Goal: Information Seeking & Learning: Learn about a topic

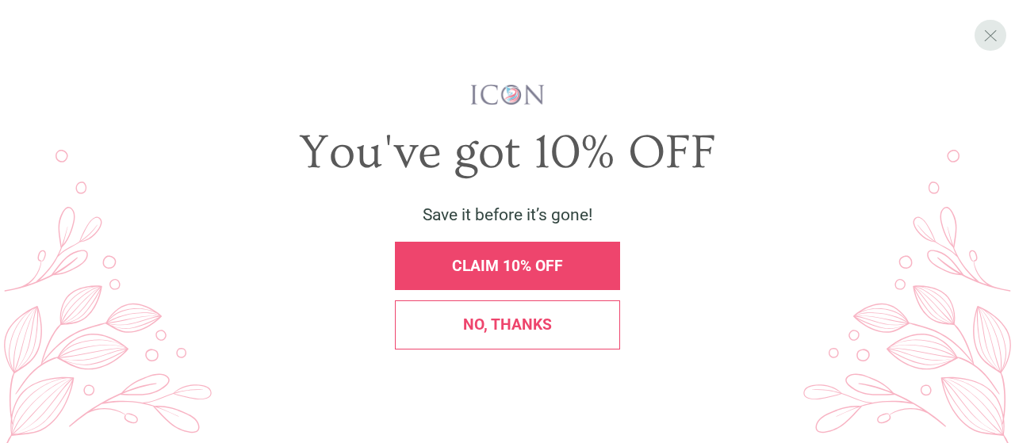
click at [990, 34] on span "X" at bounding box center [990, 35] width 14 height 21
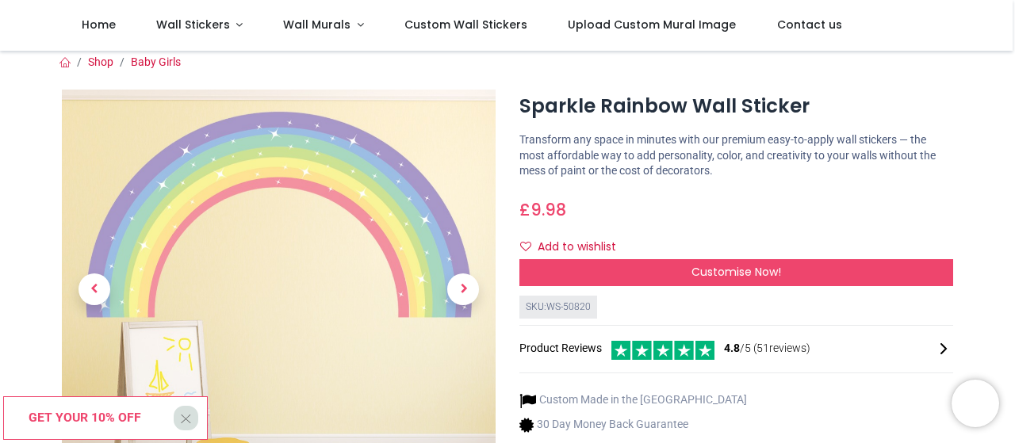
scroll to position [5, 0]
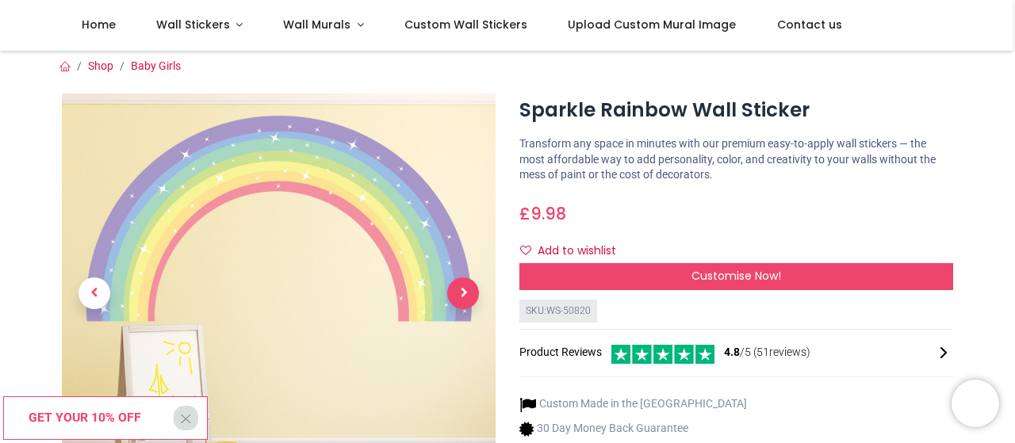
click at [456, 302] on span "Next" at bounding box center [463, 293] width 32 height 32
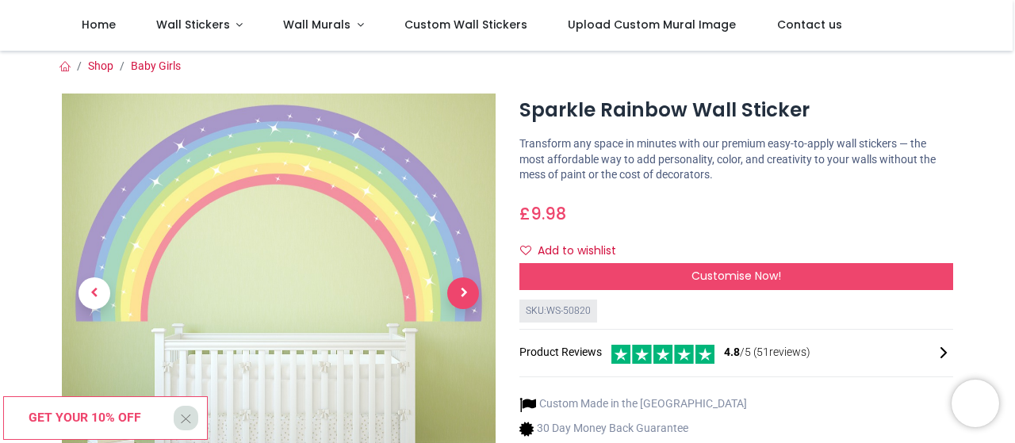
click at [456, 302] on span "Next" at bounding box center [463, 293] width 32 height 32
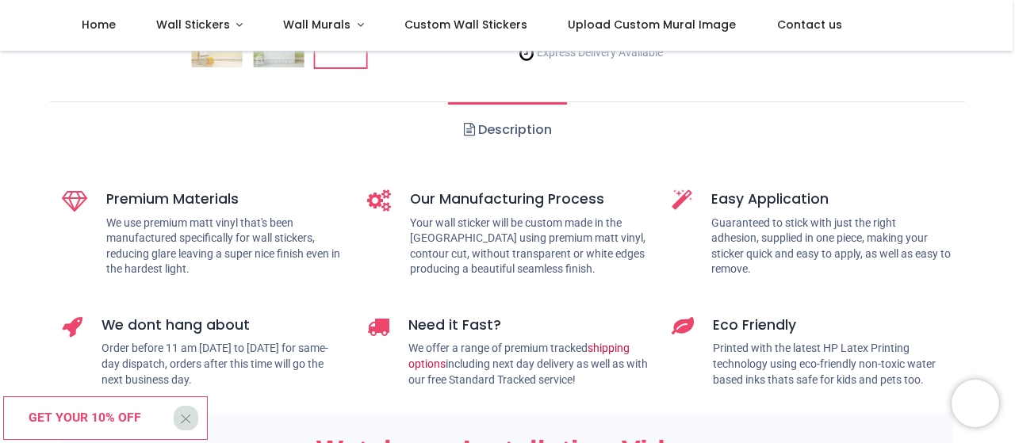
scroll to position [455, 0]
click at [498, 126] on link "Description" at bounding box center [507, 128] width 118 height 55
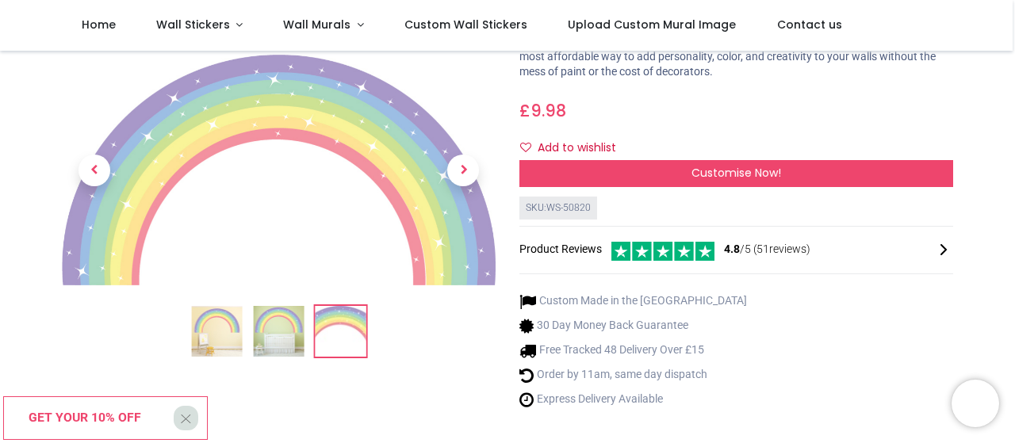
scroll to position [109, 0]
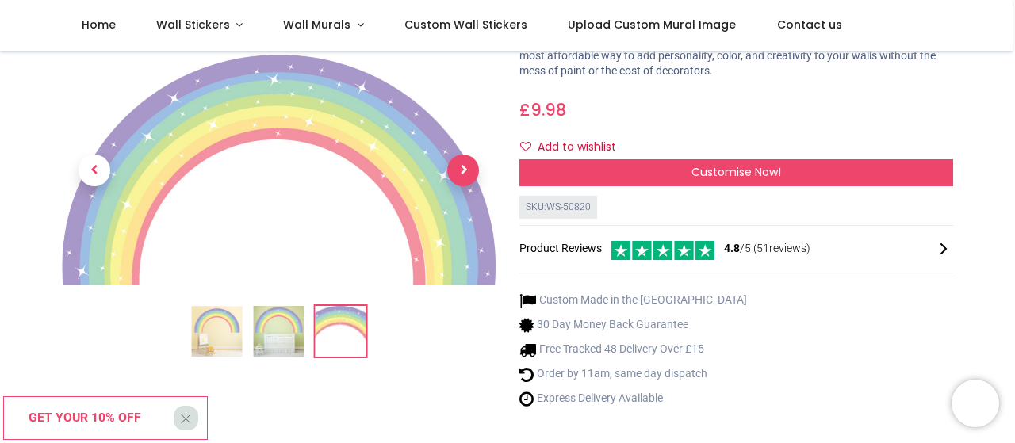
click at [458, 180] on span "Next" at bounding box center [463, 171] width 32 height 32
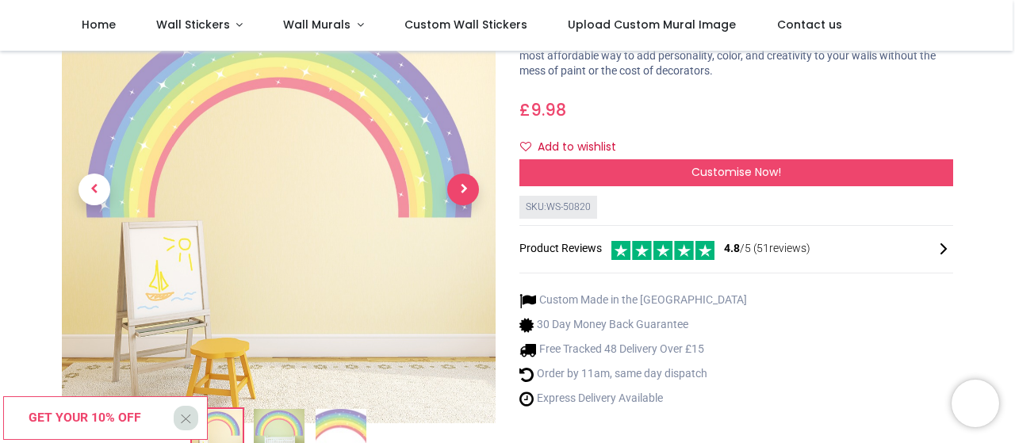
click at [458, 180] on span "Next" at bounding box center [463, 190] width 32 height 32
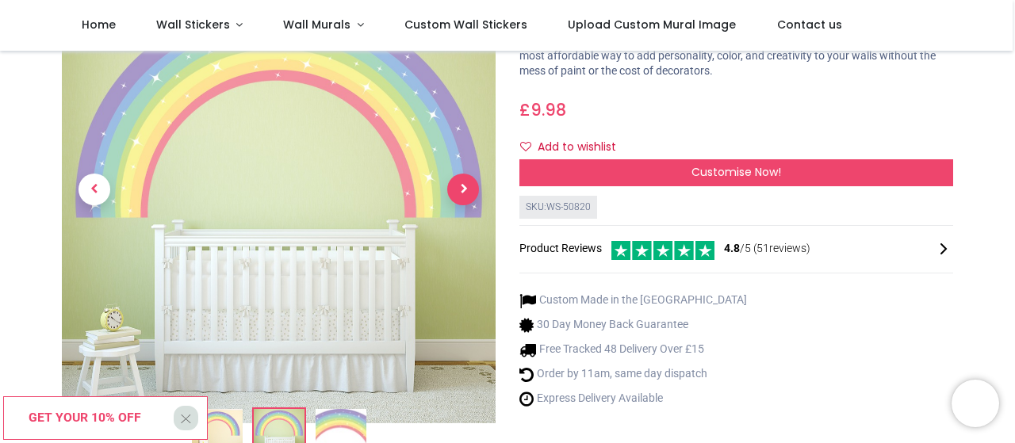
click at [458, 180] on span "Next" at bounding box center [463, 190] width 32 height 32
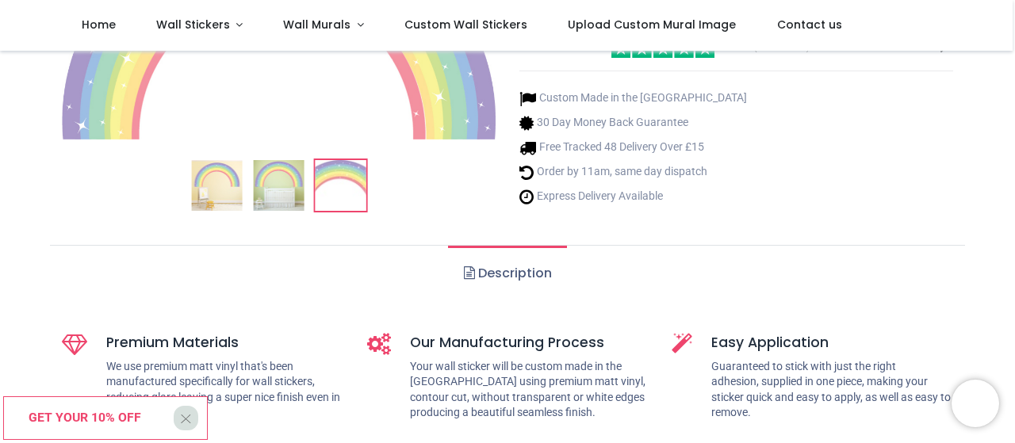
scroll to position [312, 0]
click at [490, 272] on link "Description" at bounding box center [507, 272] width 118 height 55
